Goal: Task Accomplishment & Management: Use online tool/utility

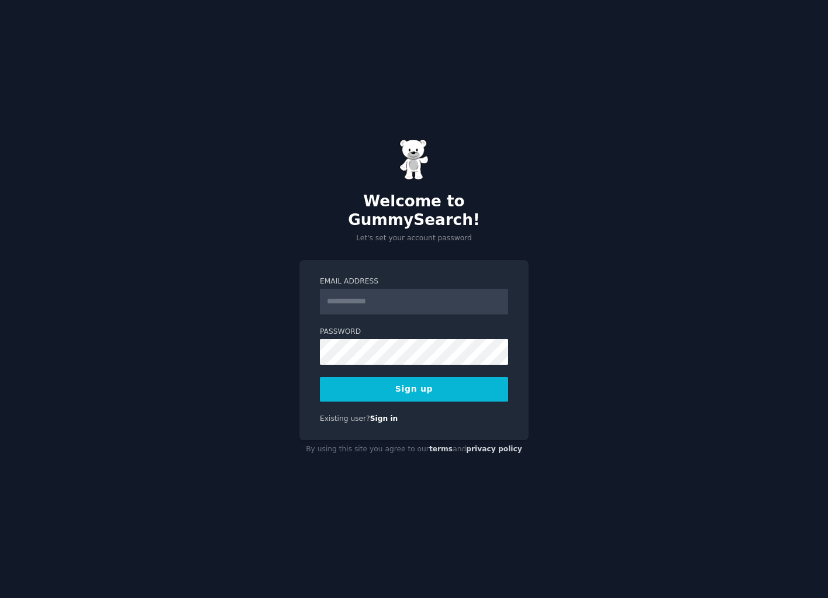
click at [415, 295] on input "Email Address" at bounding box center [414, 302] width 188 height 26
type input "**********"
click at [411, 378] on button "Sign up" at bounding box center [414, 389] width 188 height 25
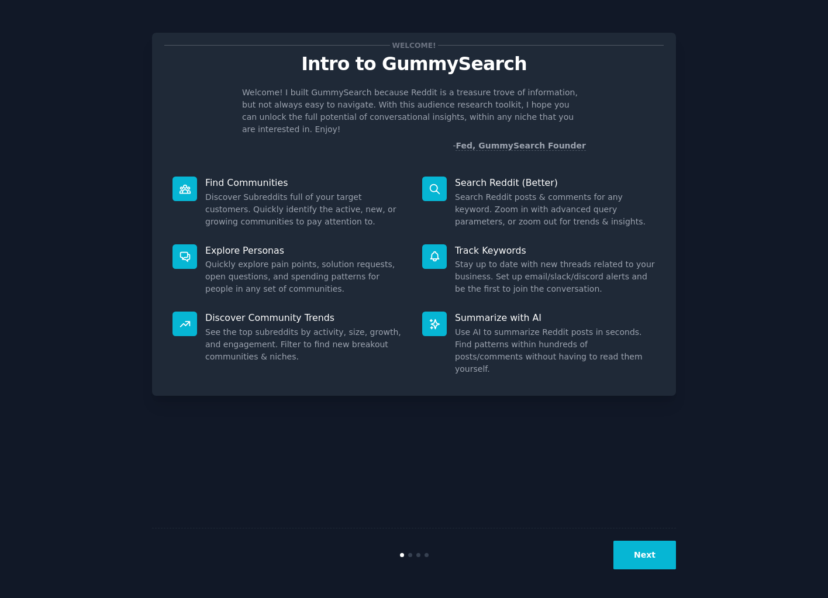
click at [654, 546] on button "Next" at bounding box center [645, 555] width 63 height 29
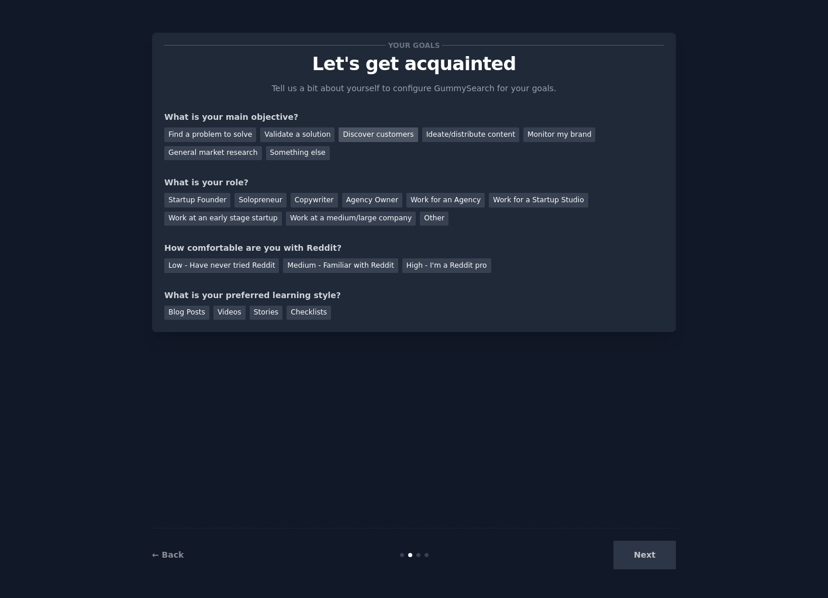
click at [360, 132] on div "Discover customers" at bounding box center [378, 135] width 79 height 15
click at [523, 135] on div "Monitor my brand" at bounding box center [559, 135] width 72 height 15
click at [351, 139] on div "Discover customers" at bounding box center [378, 135] width 79 height 15
click at [262, 146] on div "General market research" at bounding box center [213, 153] width 98 height 15
click at [253, 197] on div "Solopreneur" at bounding box center [260, 200] width 51 height 15
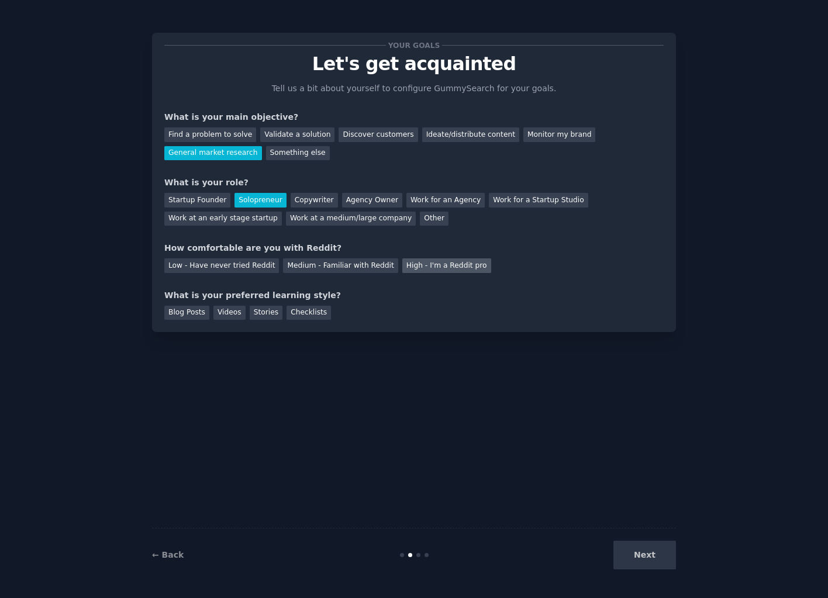
click at [404, 259] on div "High - I'm a Reddit pro" at bounding box center [446, 266] width 89 height 15
click at [658, 556] on div "Next" at bounding box center [588, 555] width 175 height 29
click at [187, 311] on div "Blog Posts" at bounding box center [186, 313] width 45 height 15
click at [655, 555] on button "Next" at bounding box center [645, 555] width 63 height 29
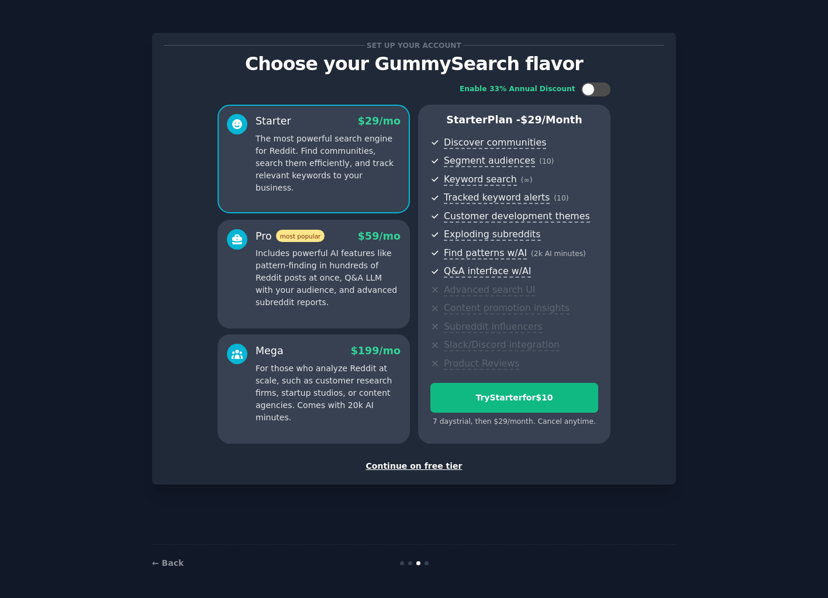
click at [426, 464] on div "Continue on free tier" at bounding box center [413, 466] width 499 height 12
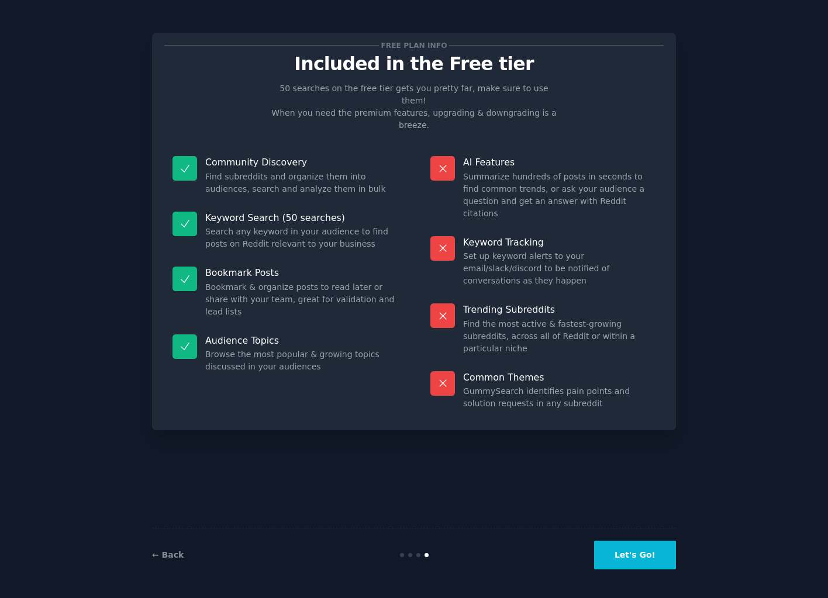
click at [640, 556] on button "Let's Go!" at bounding box center [635, 555] width 82 height 29
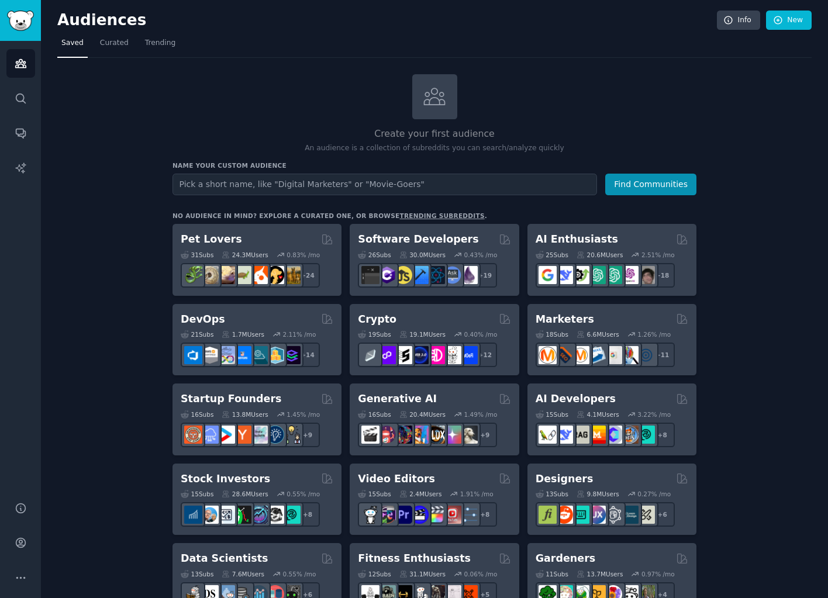
click at [281, 184] on input "text" at bounding box center [385, 185] width 425 height 22
type input "acne"
click at [675, 185] on button "Find Communities" at bounding box center [650, 185] width 91 height 22
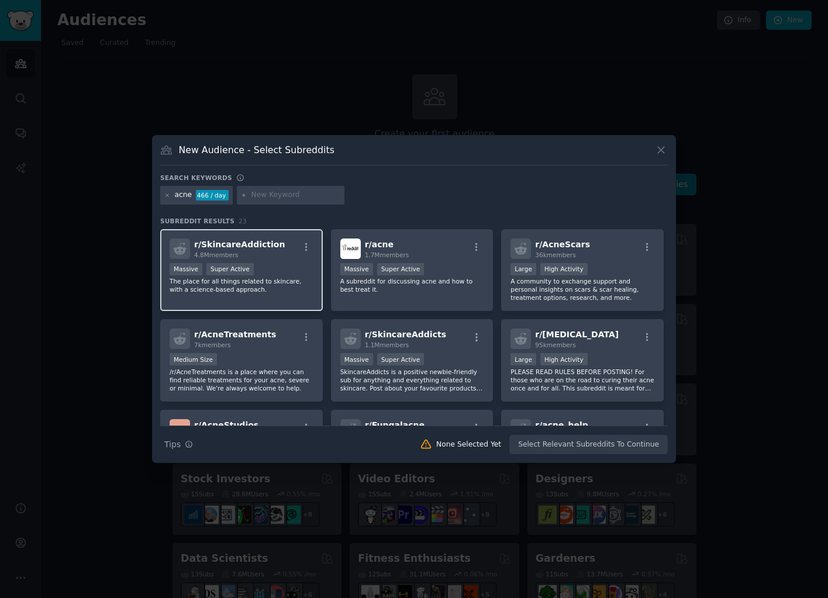
click at [288, 251] on div "r/ SkincareAddiction 4.8M members" at bounding box center [242, 249] width 144 height 20
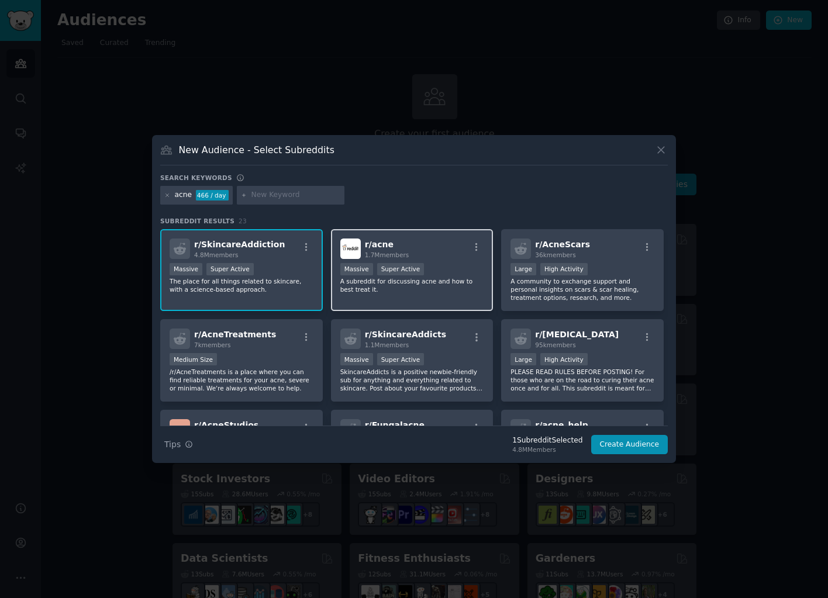
click at [396, 245] on h2 "r/ acne 1.7M members" at bounding box center [387, 249] width 44 height 20
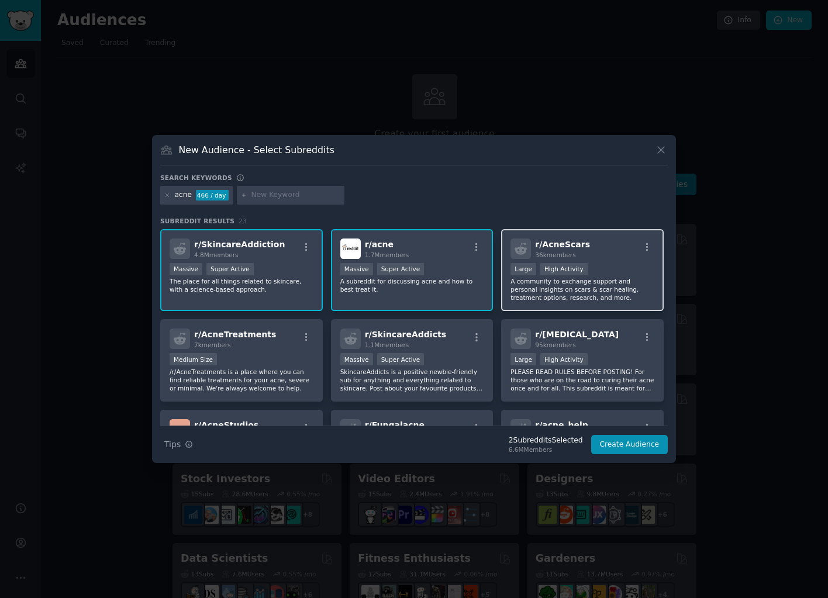
click at [599, 250] on div "r/ AcneScars 36k members" at bounding box center [583, 249] width 144 height 20
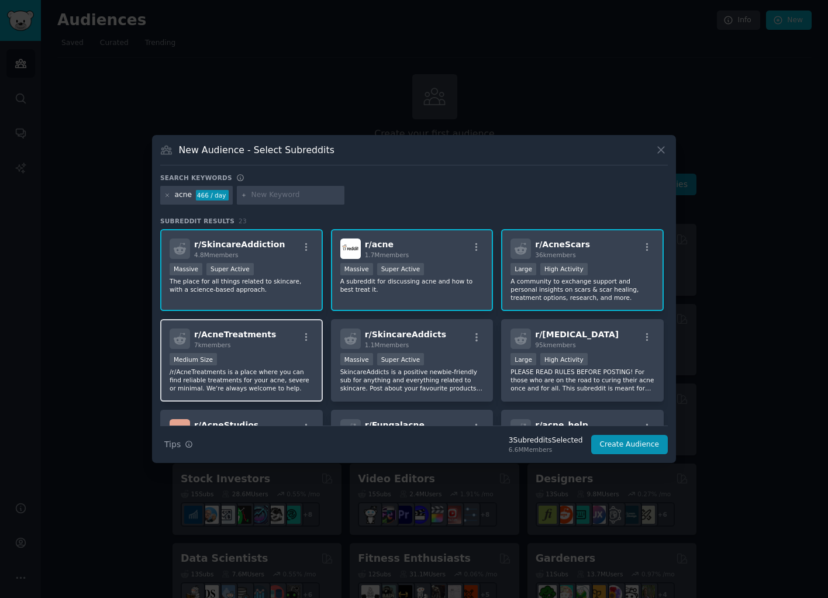
click at [263, 364] on div "Medium Size" at bounding box center [242, 360] width 144 height 15
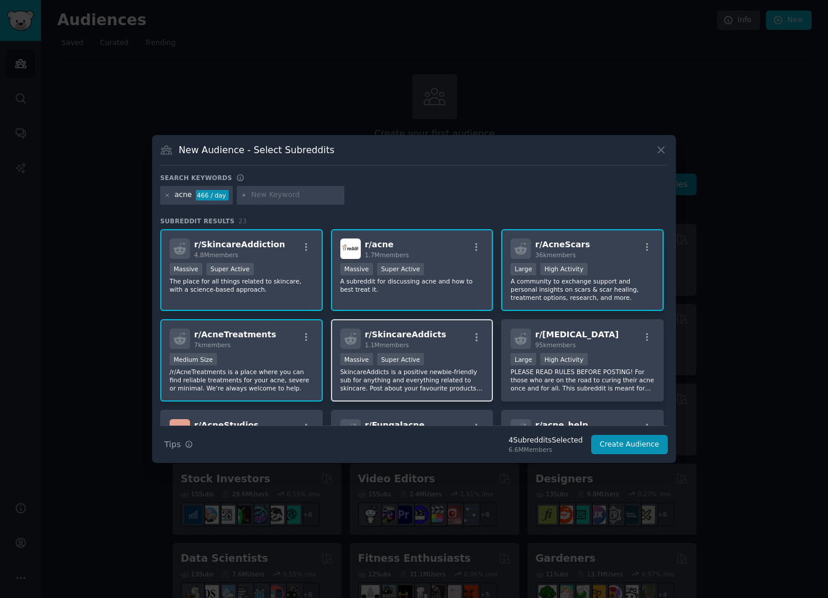
click at [450, 333] on div "r/ SkincareAddicts 1.1M members" at bounding box center [412, 339] width 144 height 20
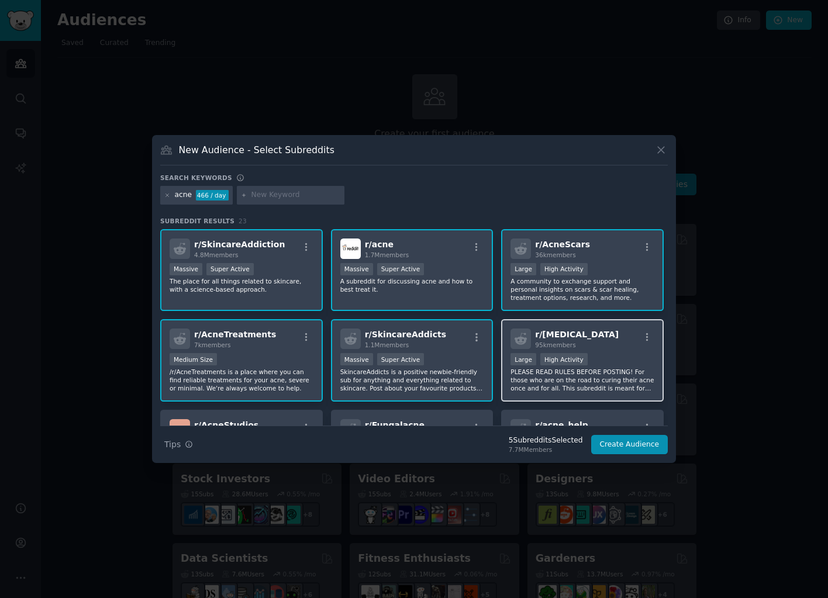
click at [600, 331] on div "r/ [MEDICAL_DATA] 95k members" at bounding box center [583, 339] width 144 height 20
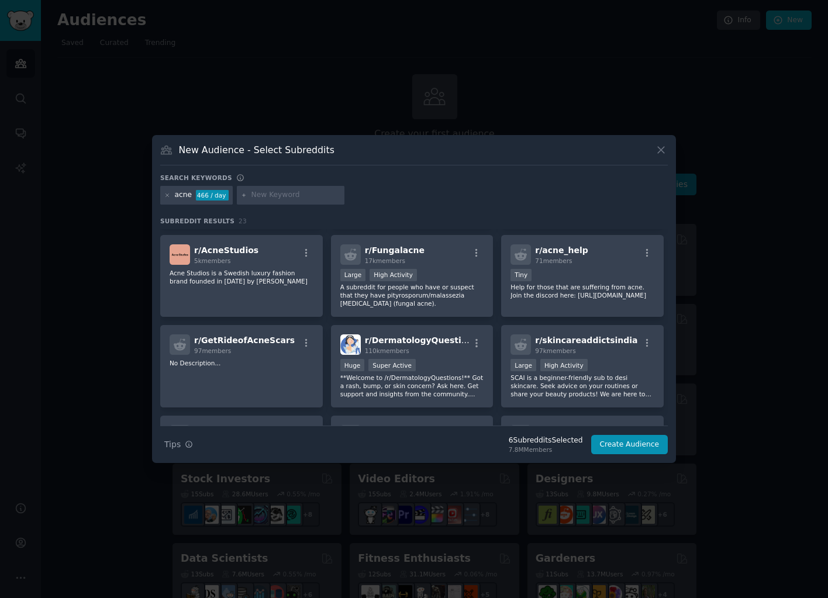
scroll to position [175, 0]
click at [636, 444] on button "Create Audience" at bounding box center [629, 445] width 77 height 20
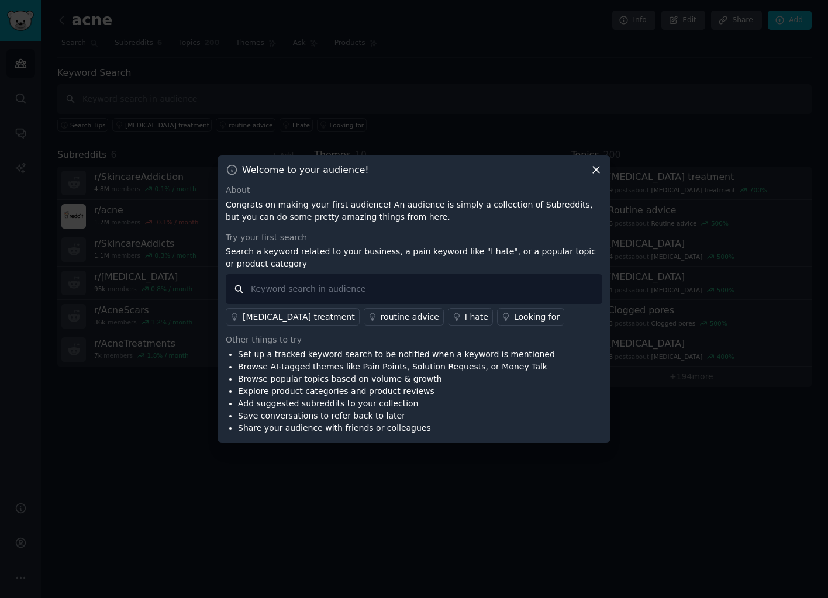
click at [301, 284] on input "text" at bounding box center [414, 289] width 377 height 30
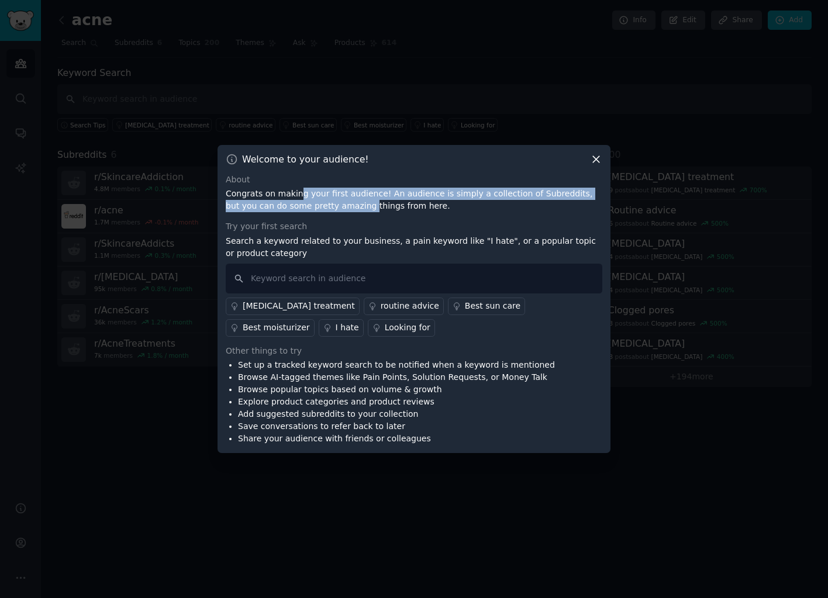
drag, startPoint x: 295, startPoint y: 195, endPoint x: 317, endPoint y: 206, distance: 24.6
click at [317, 206] on p "Congrats on making your first audience! An audience is simply a collection of S…" at bounding box center [414, 200] width 377 height 25
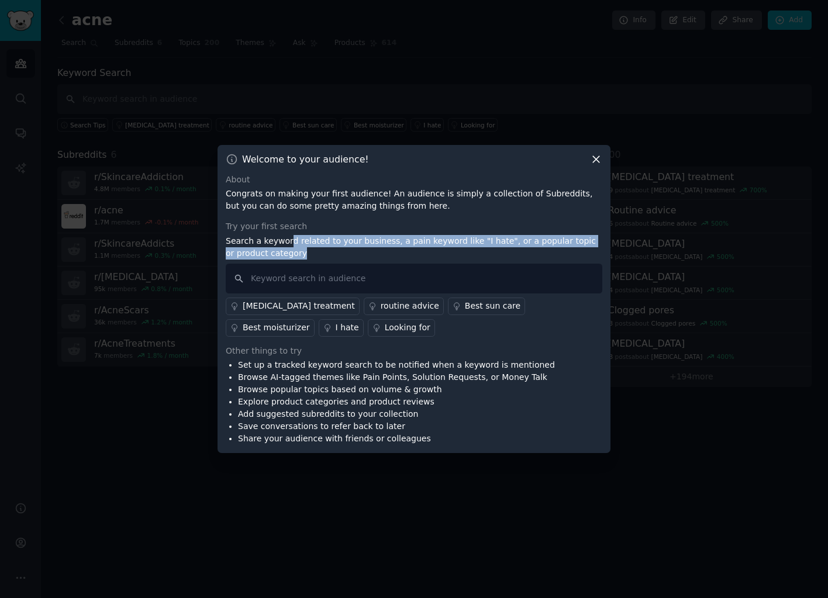
drag, startPoint x: 285, startPoint y: 238, endPoint x: 285, endPoint y: 253, distance: 14.6
click at [285, 253] on p "Search a keyword related to your business, a pain keyword like "I hate", or a p…" at bounding box center [414, 247] width 377 height 25
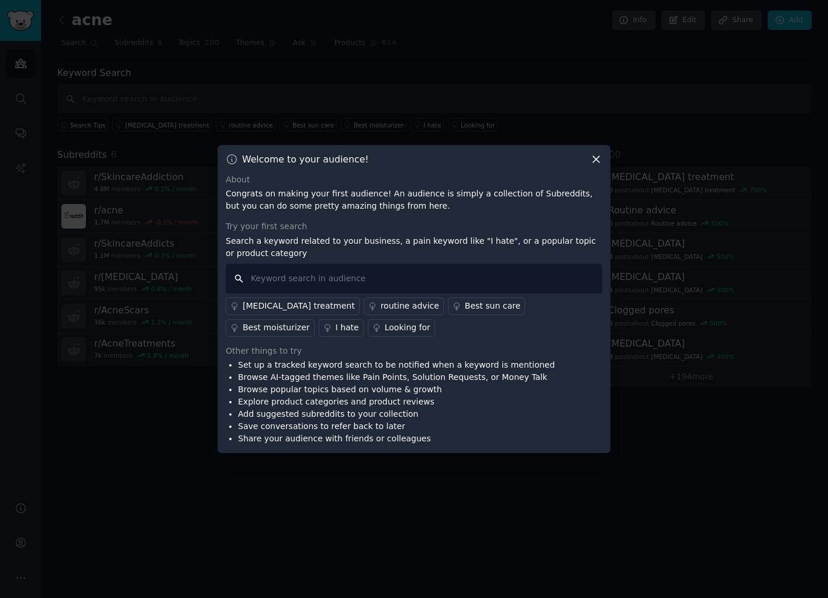
click at [285, 277] on input "text" at bounding box center [414, 279] width 377 height 30
type input "scars"
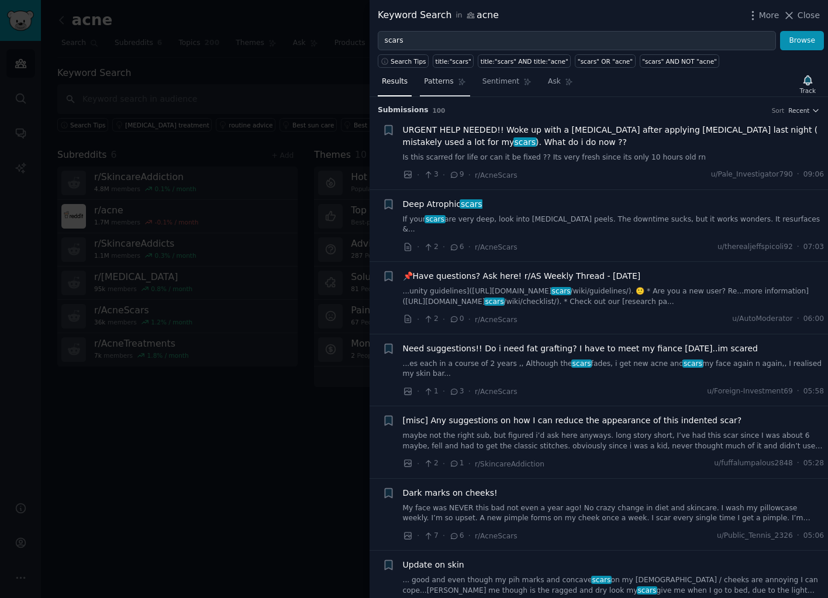
click at [440, 85] on span "Patterns" at bounding box center [438, 82] width 29 height 11
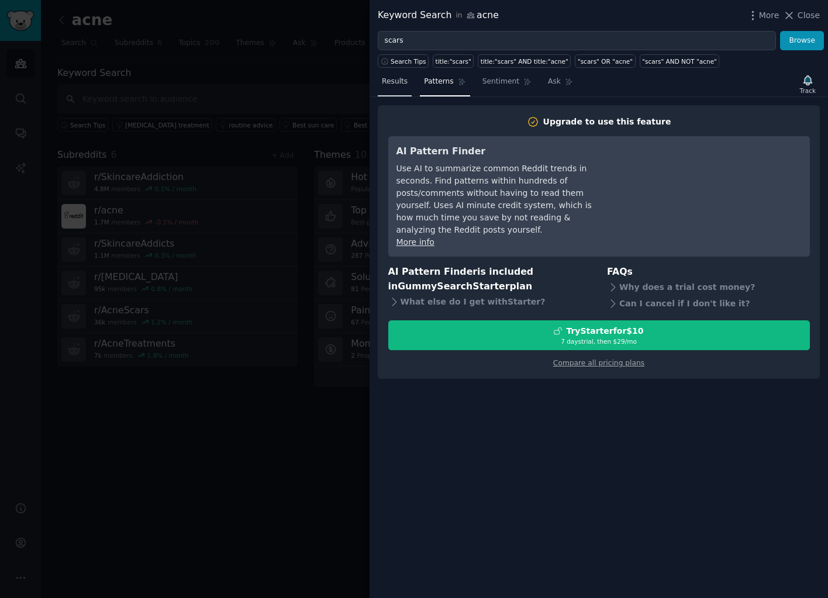
click at [398, 85] on span "Results" at bounding box center [395, 82] width 26 height 11
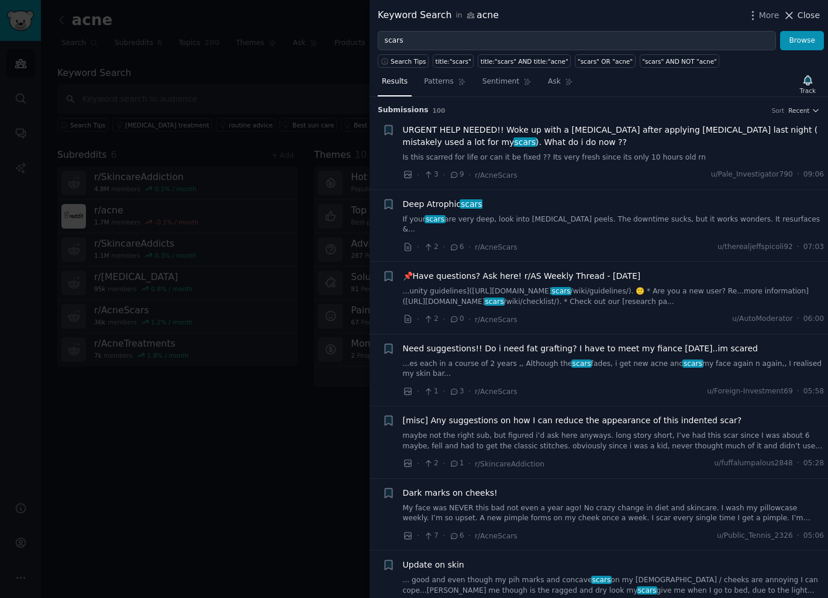
click at [814, 19] on span "Close" at bounding box center [809, 15] width 22 height 12
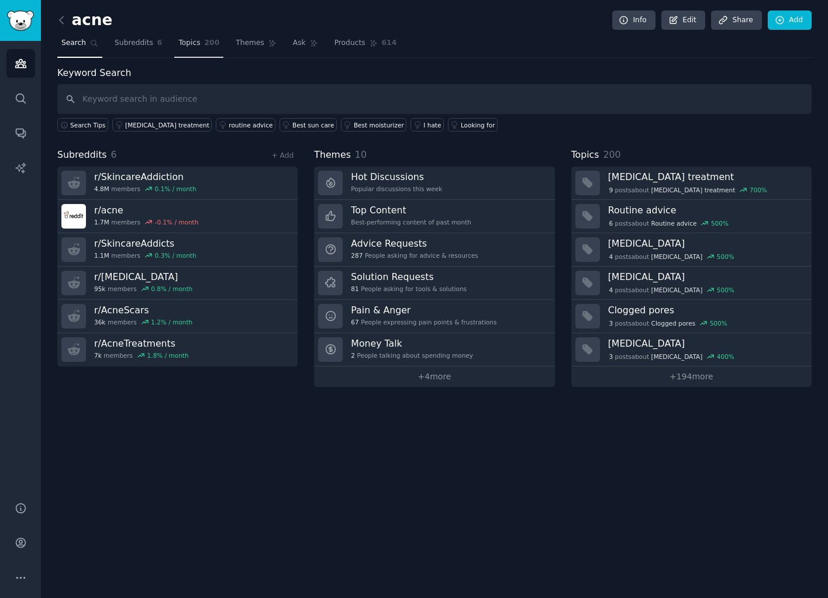
click at [184, 38] on span "Topics" at bounding box center [189, 43] width 22 height 11
